Goal: Information Seeking & Learning: Learn about a topic

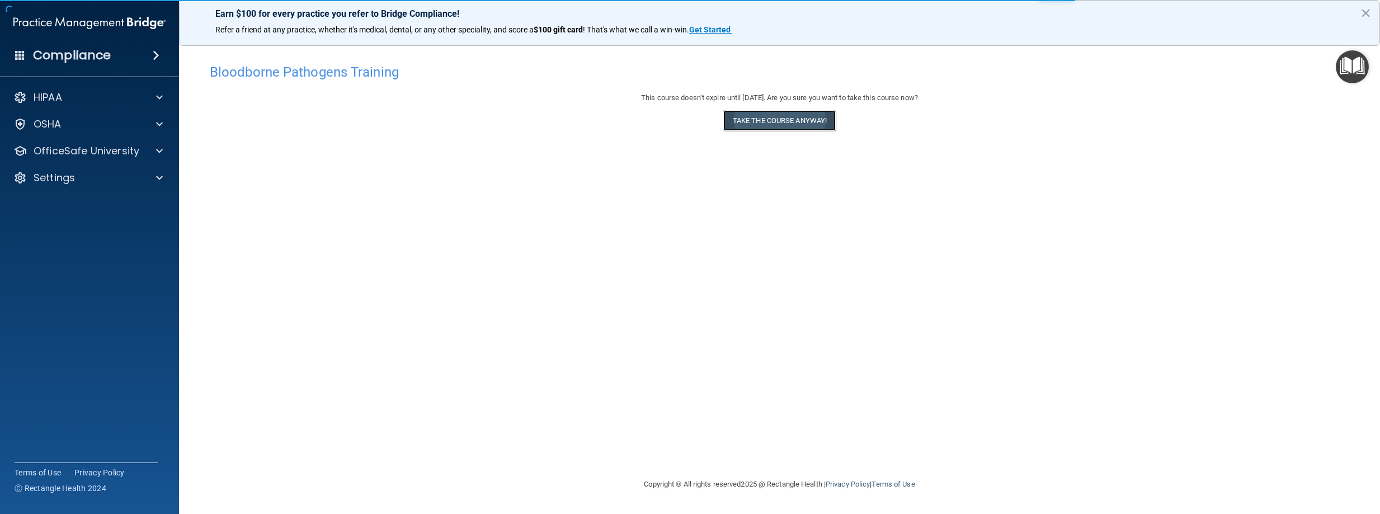
click at [779, 130] on button "Take the course anyway!" at bounding box center [779, 120] width 112 height 21
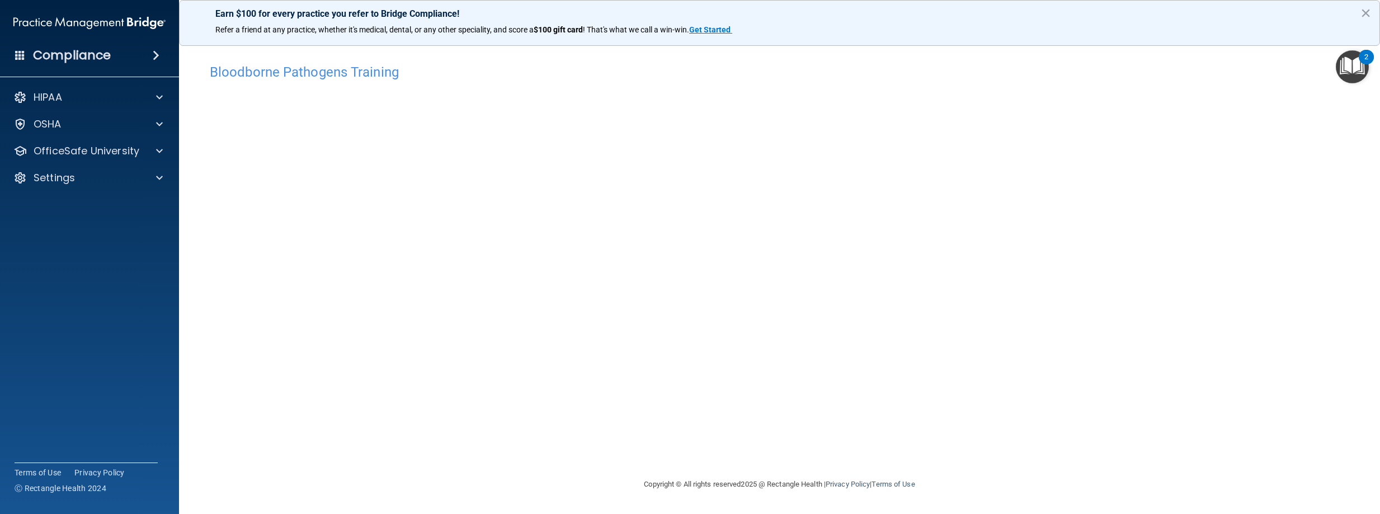
click at [199, 162] on main "Bloodborne Pathogens Training This course doesn’t expire until 11/18/2025. Are …" at bounding box center [779, 275] width 1201 height 478
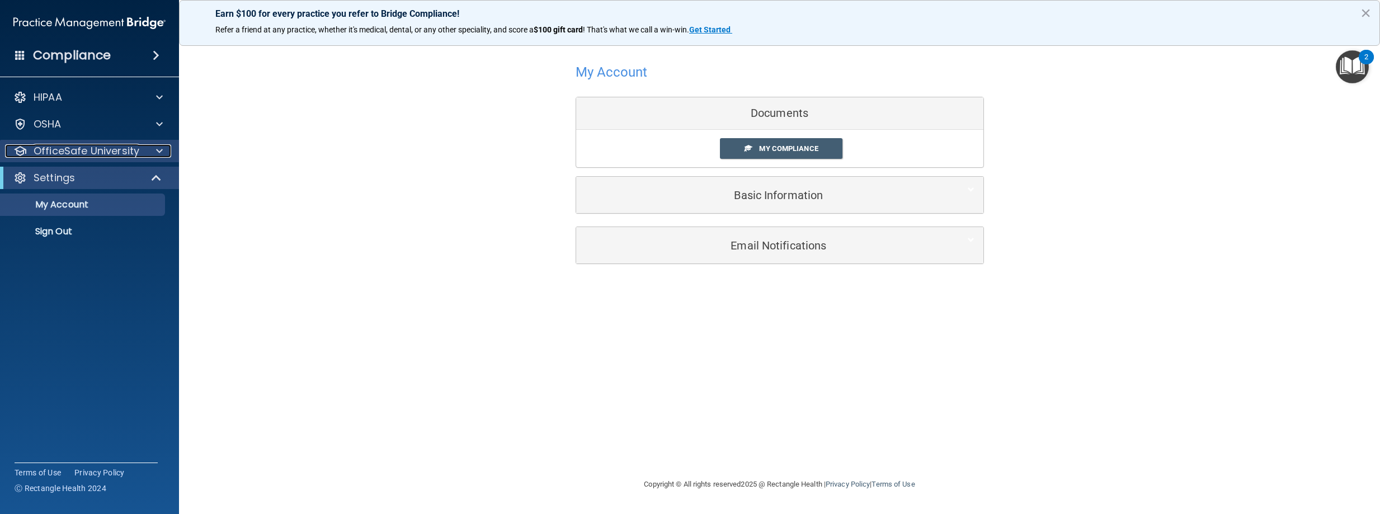
click at [153, 155] on div at bounding box center [158, 150] width 28 height 13
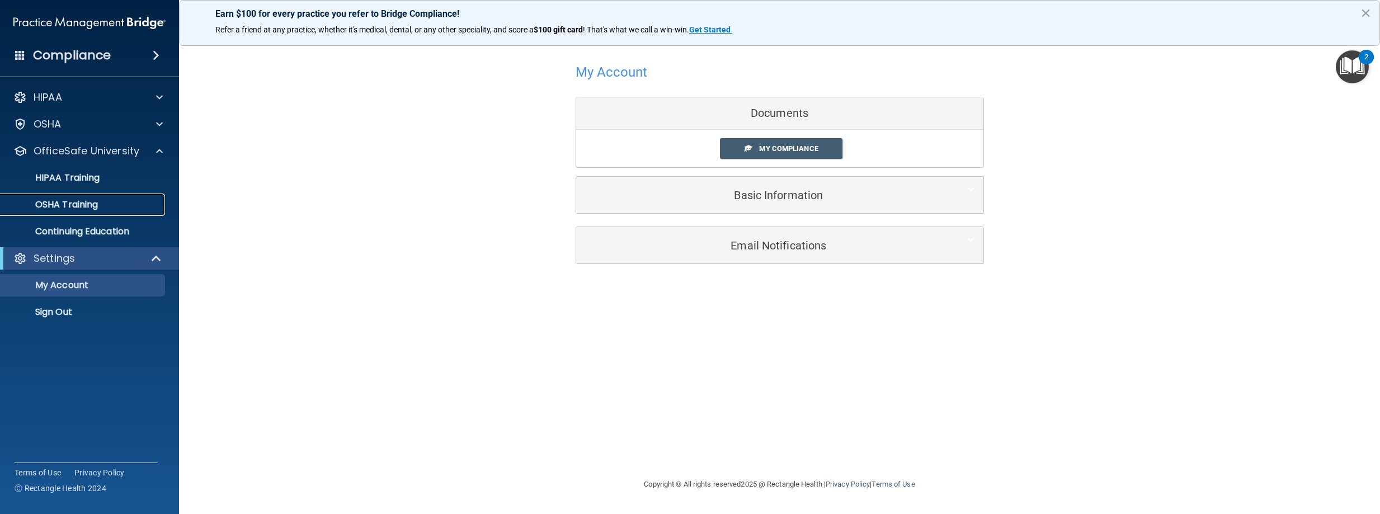
click at [73, 199] on p "OSHA Training" at bounding box center [52, 204] width 91 height 11
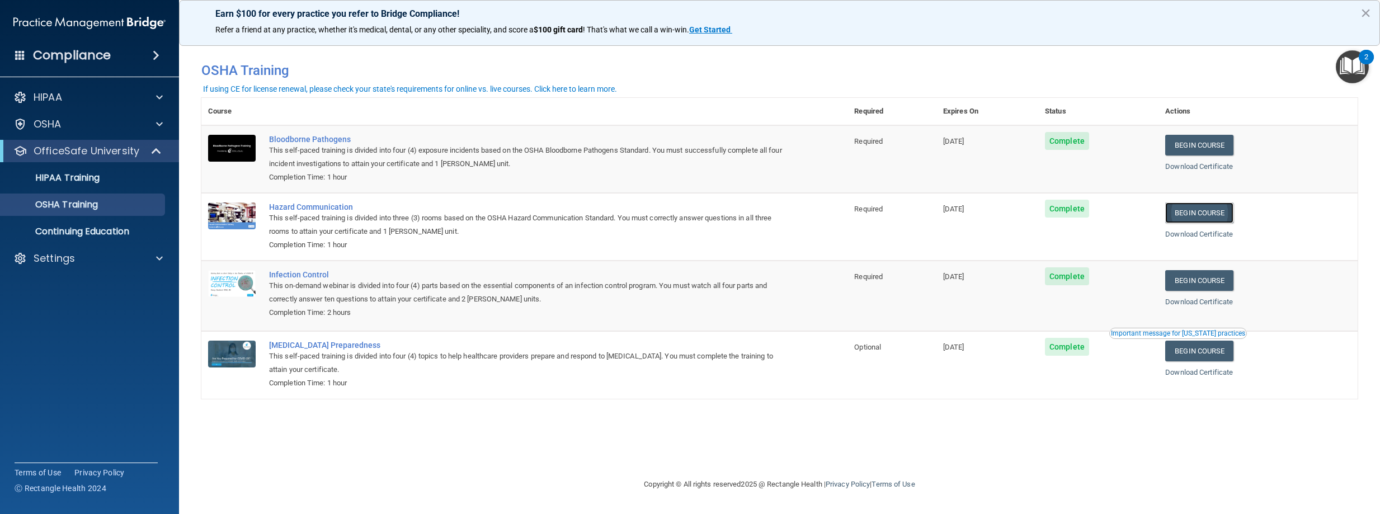
click at [1220, 213] on link "Begin Course" at bounding box center [1199, 213] width 68 height 21
click at [158, 120] on span at bounding box center [159, 123] width 7 height 13
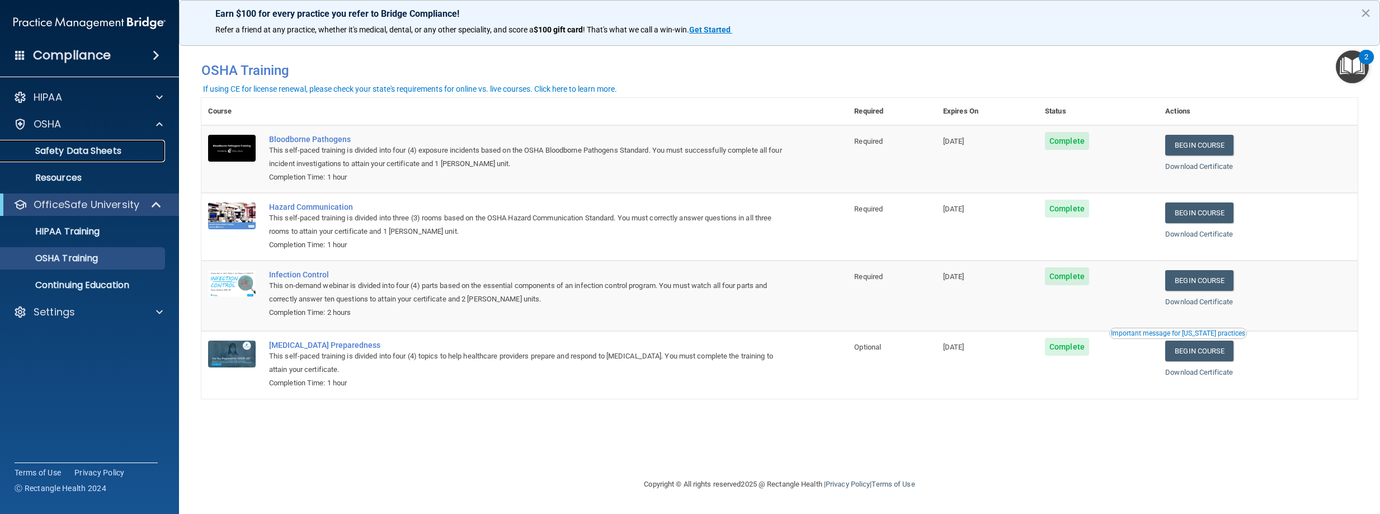
click at [83, 145] on p "Safety Data Sheets" at bounding box center [83, 150] width 153 height 11
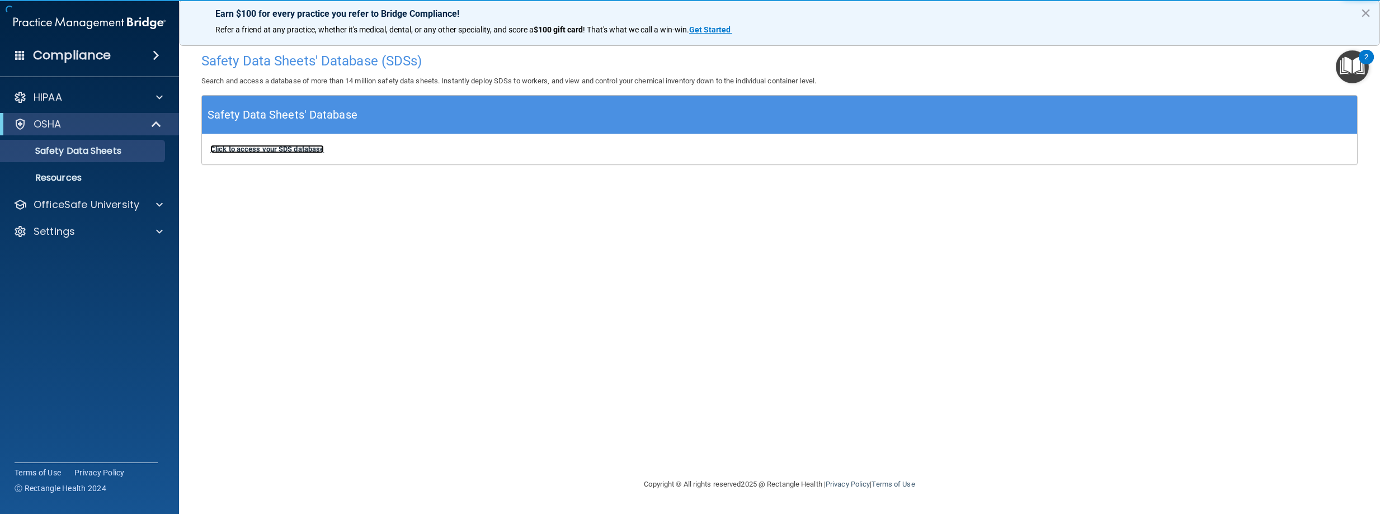
click at [258, 151] on b "Click to access your SDS database" at bounding box center [267, 149] width 114 height 8
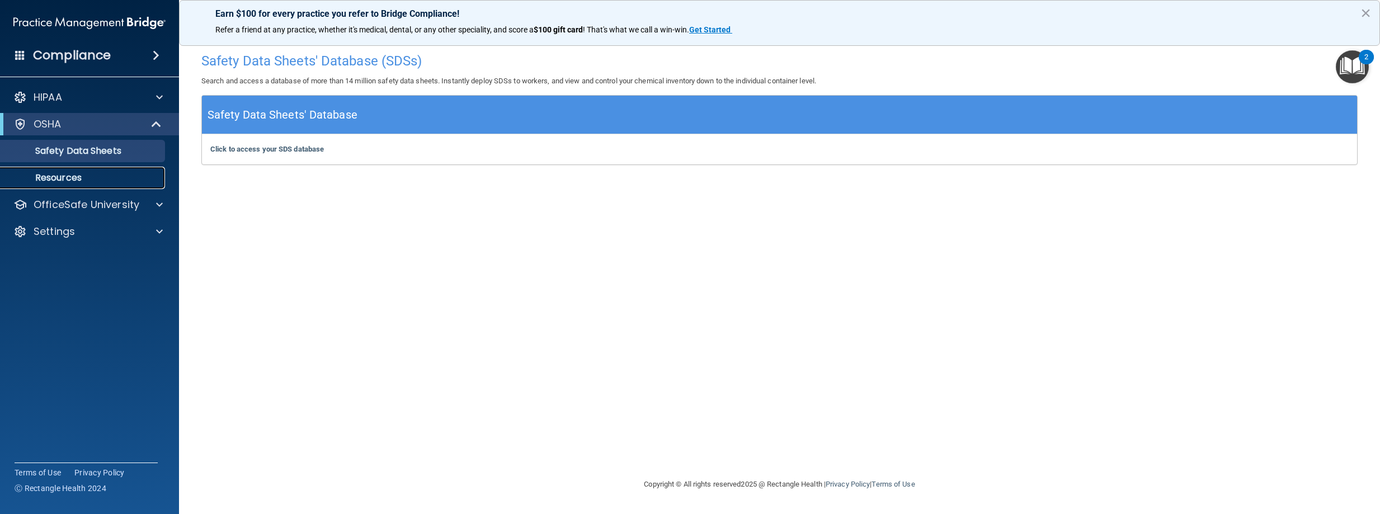
click at [61, 180] on p "Resources" at bounding box center [83, 177] width 153 height 11
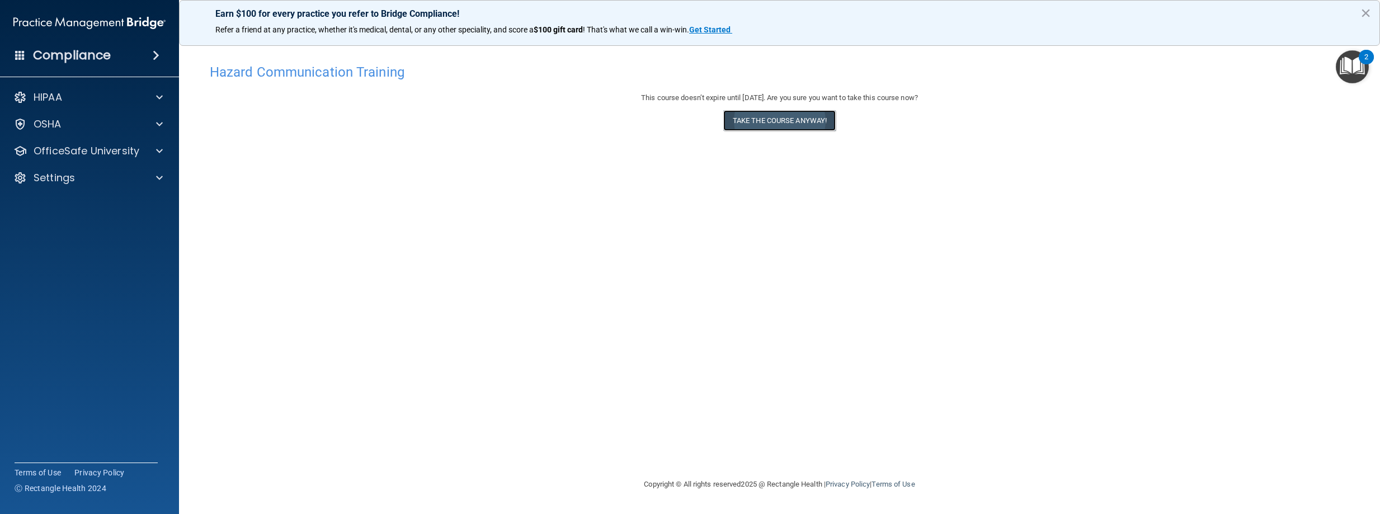
click at [791, 125] on button "Take the course anyway!" at bounding box center [779, 120] width 112 height 21
click at [232, 78] on h4 "Hazard Communication Training" at bounding box center [780, 72] width 1140 height 15
click at [955, 350] on div "Hazard Communication Training This course doesn’t expire until [DATE]. Are you …" at bounding box center [779, 268] width 1157 height 420
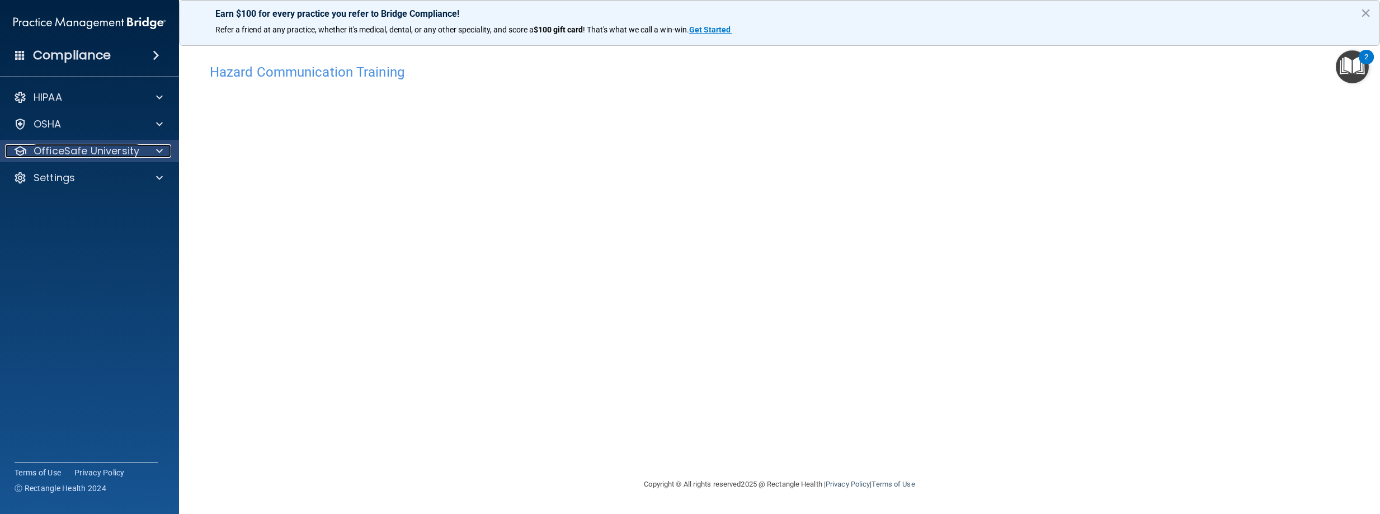
click at [161, 150] on span at bounding box center [159, 150] width 7 height 13
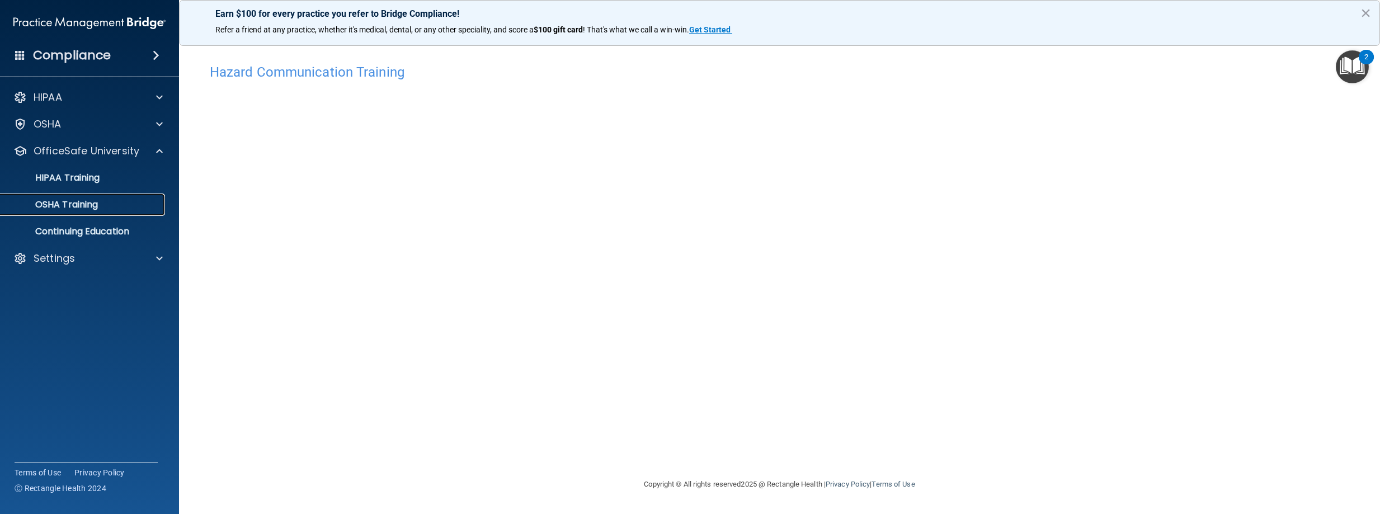
click at [120, 203] on div "OSHA Training" at bounding box center [83, 204] width 153 height 11
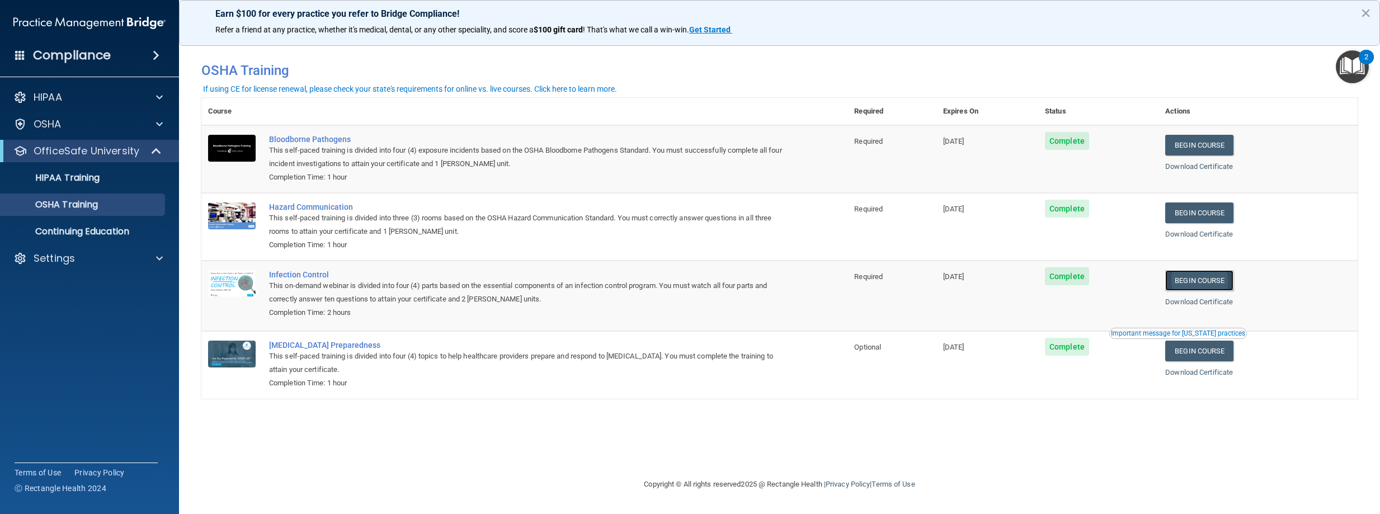
click at [1208, 279] on link "Begin Course" at bounding box center [1199, 280] width 68 height 21
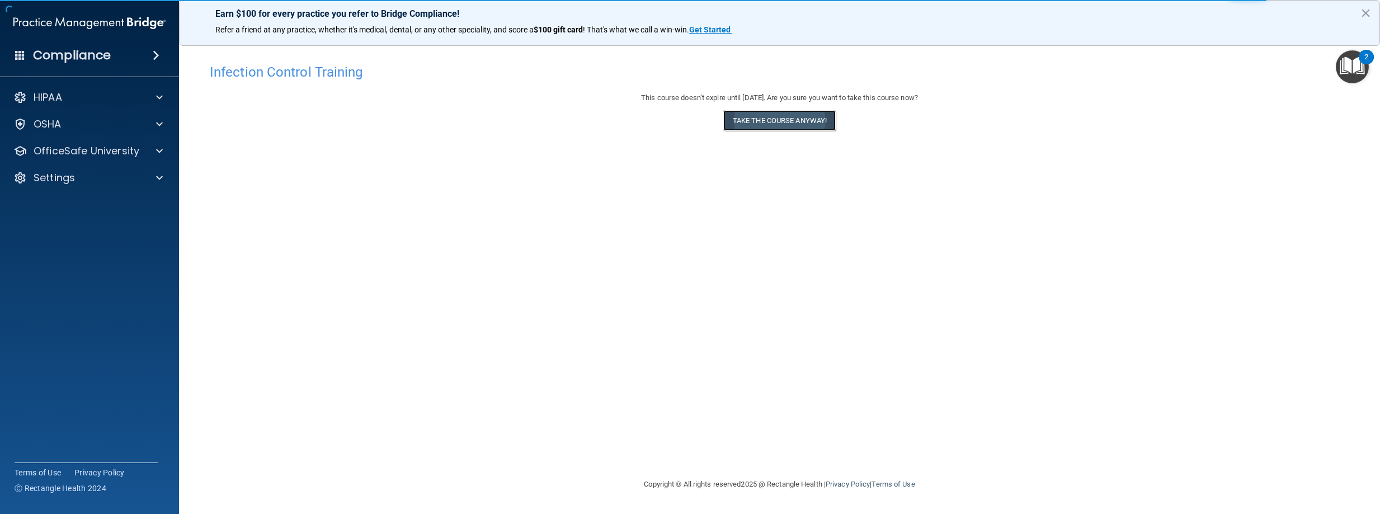
click at [801, 114] on button "Take the course anyway!" at bounding box center [779, 120] width 112 height 21
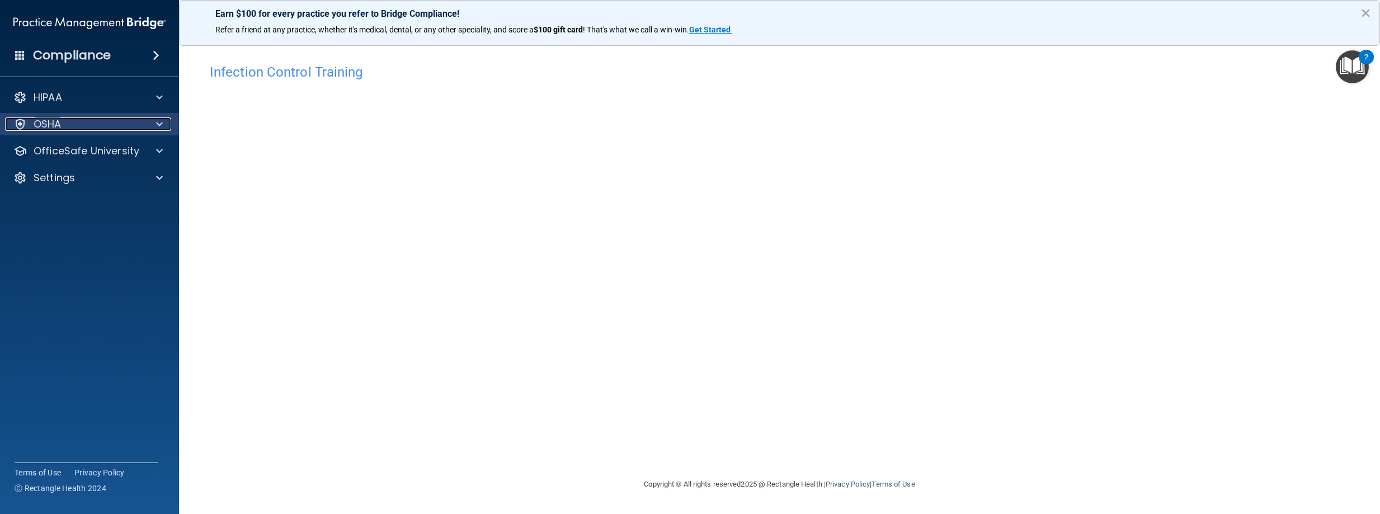
click at [156, 129] on span at bounding box center [159, 123] width 7 height 13
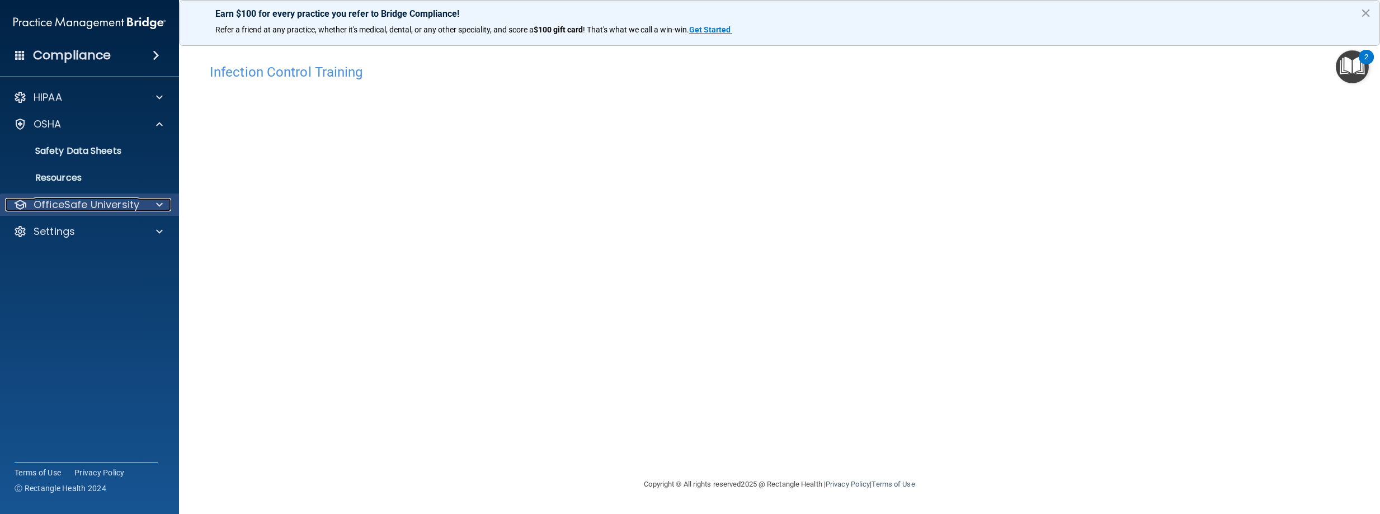
click at [152, 204] on div at bounding box center [158, 204] width 28 height 13
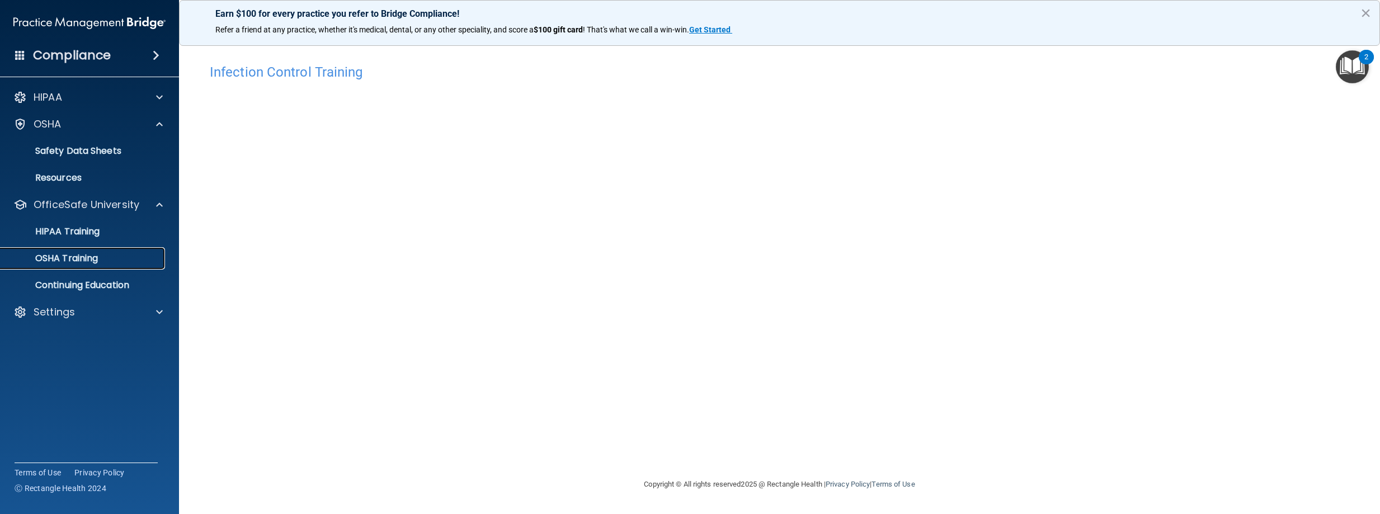
click at [137, 255] on div "OSHA Training" at bounding box center [83, 258] width 153 height 11
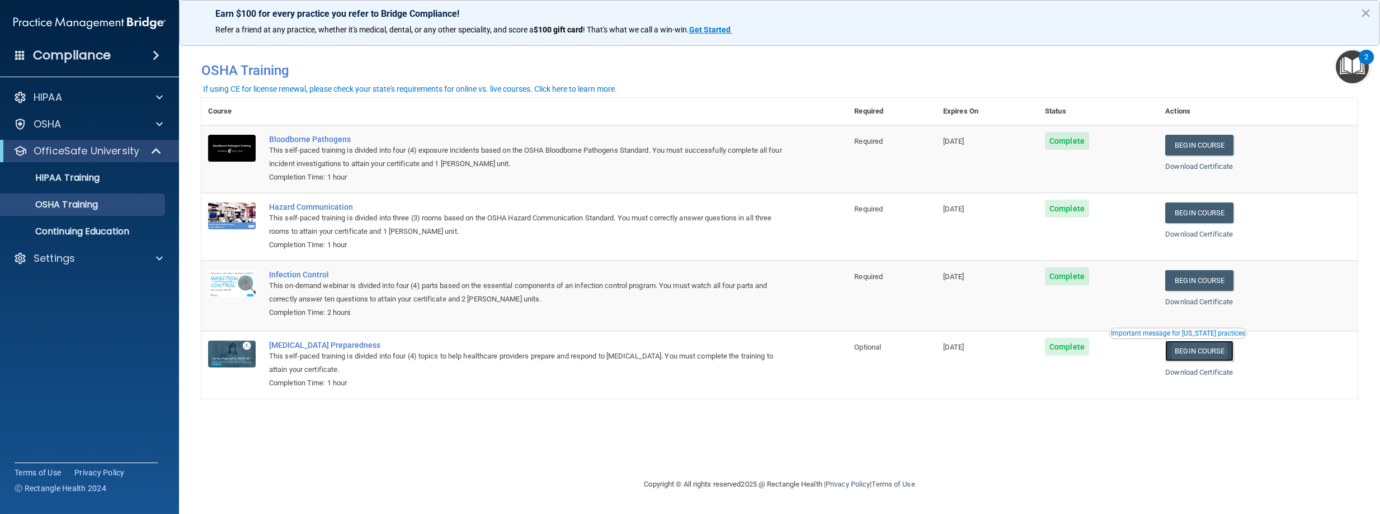
click at [1212, 352] on link "Begin Course" at bounding box center [1199, 351] width 68 height 21
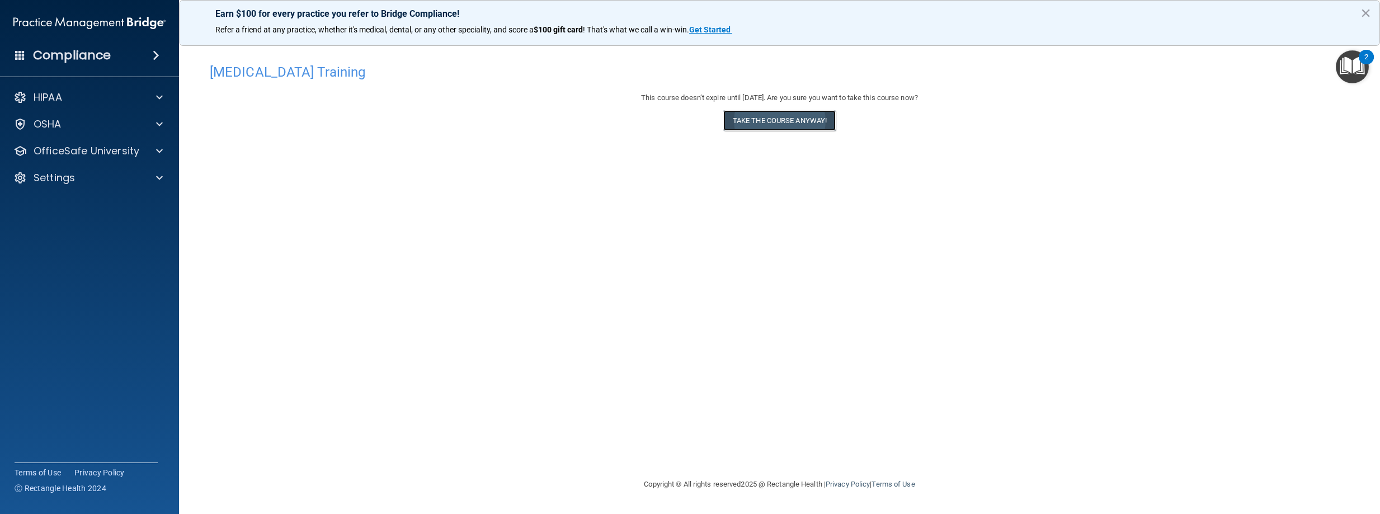
click at [773, 125] on button "Take the course anyway!" at bounding box center [779, 120] width 112 height 21
drag, startPoint x: 854, startPoint y: 341, endPoint x: 848, endPoint y: 343, distance: 7.1
click at [854, 341] on div "COVID-19 Training This course doesn’t expire until 11/20/2025. Are you sure you…" at bounding box center [779, 268] width 1157 height 420
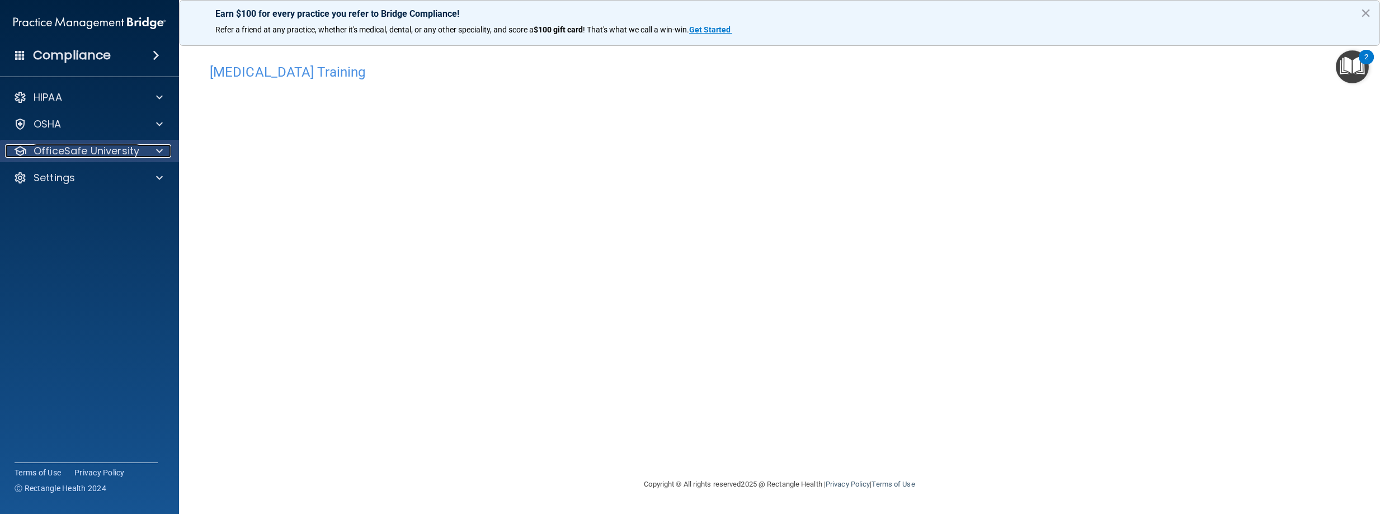
click at [159, 150] on span at bounding box center [159, 150] width 7 height 13
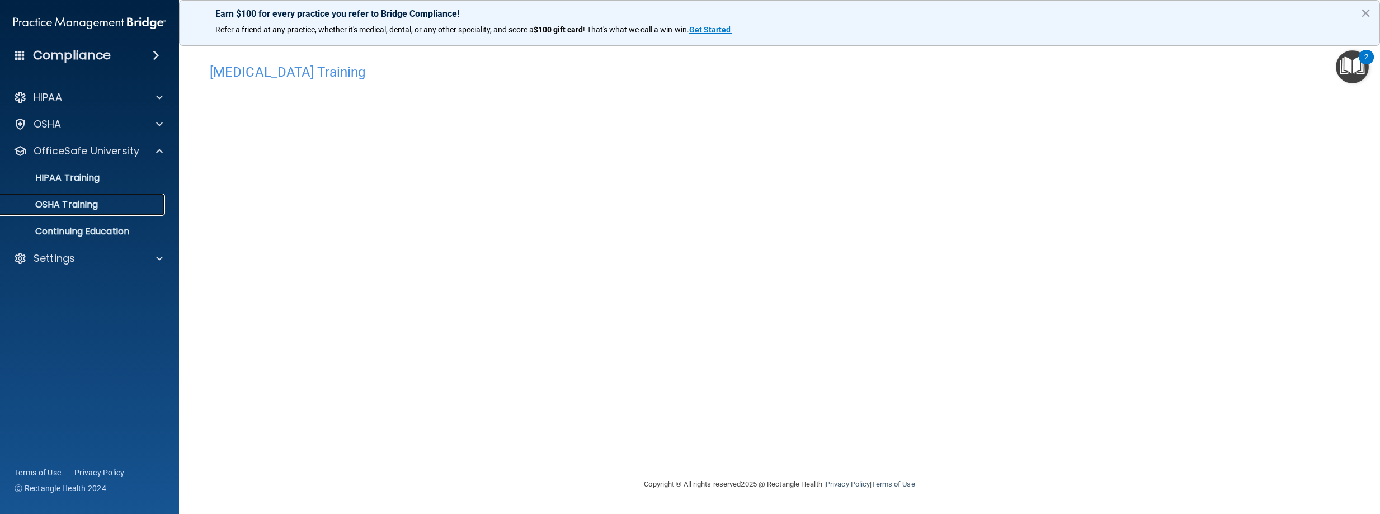
click at [92, 205] on p "OSHA Training" at bounding box center [52, 204] width 91 height 11
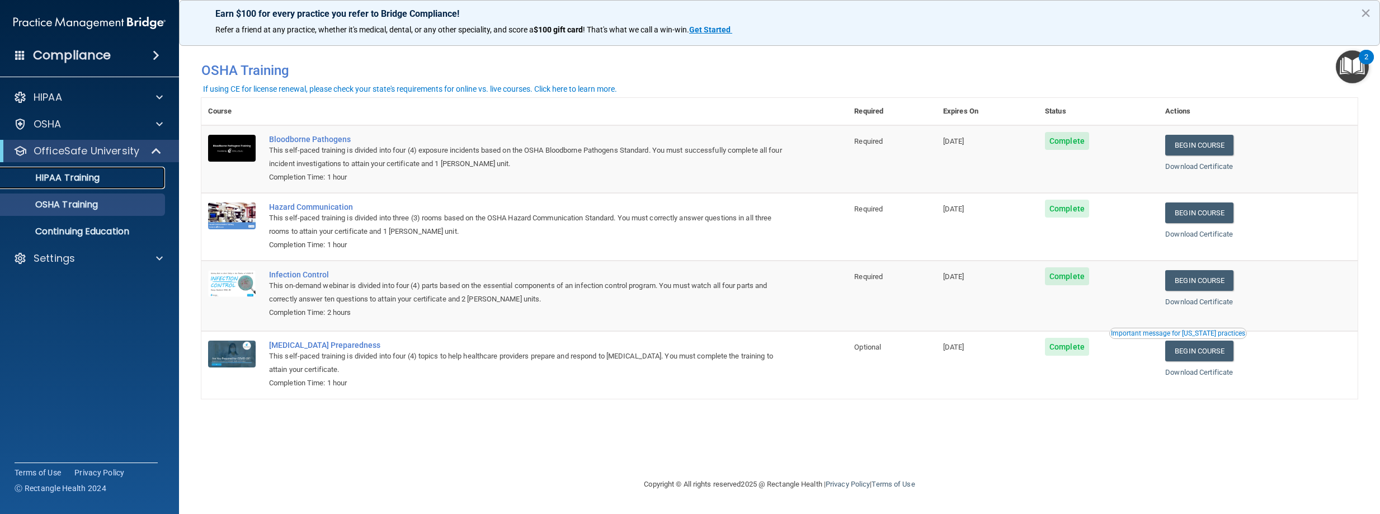
click at [107, 178] on div "HIPAA Training" at bounding box center [83, 177] width 153 height 11
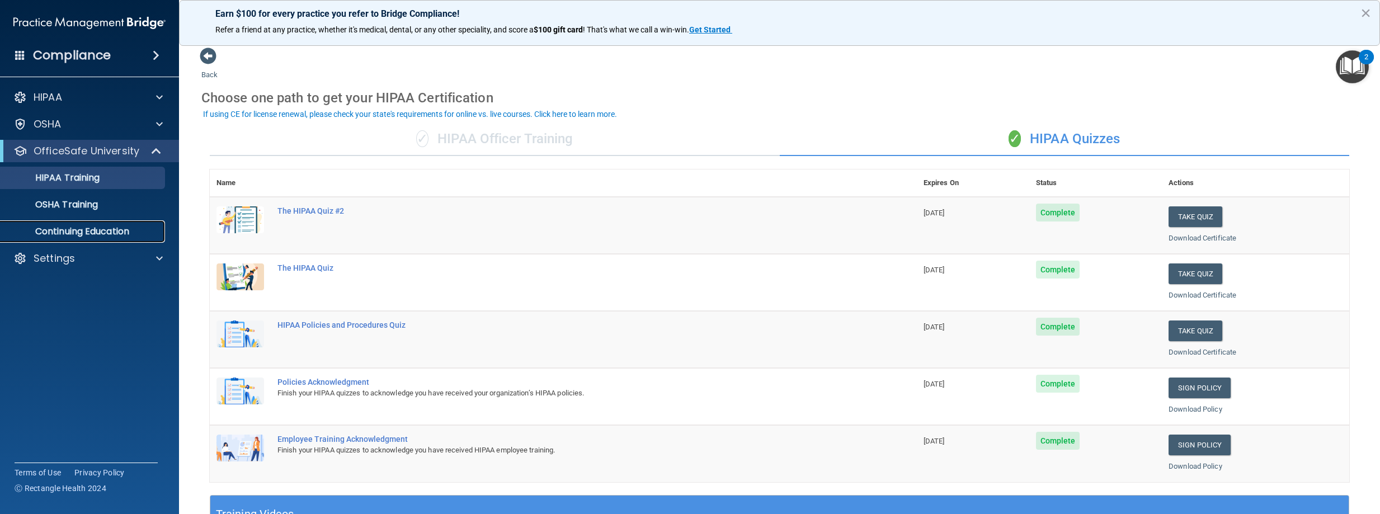
click at [96, 227] on p "Continuing Education" at bounding box center [83, 231] width 153 height 11
